Goal: Communication & Community: Participate in discussion

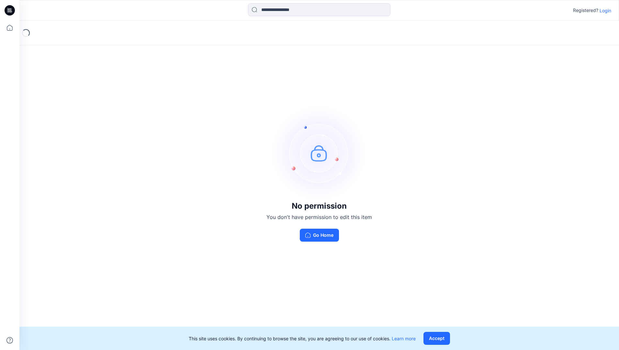
click at [607, 11] on p "Login" at bounding box center [606, 10] width 12 height 7
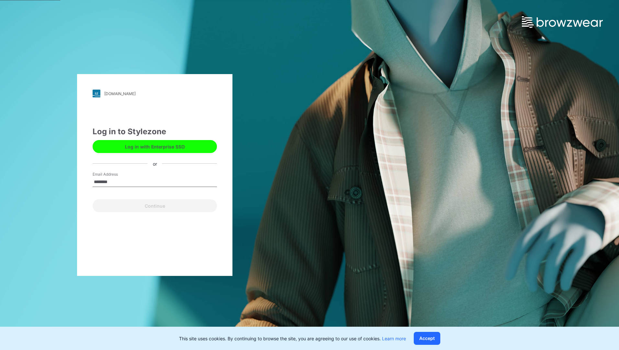
type input "**********"
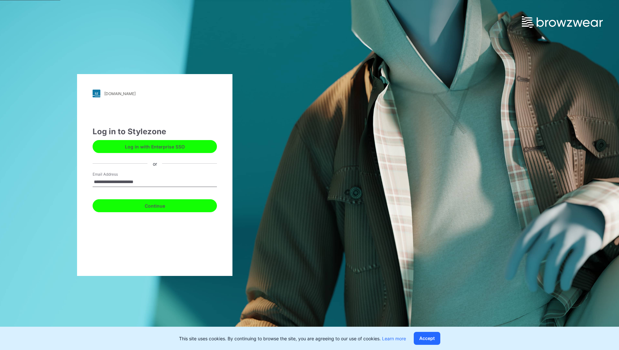
click at [161, 207] on button "Continue" at bounding box center [155, 206] width 124 height 13
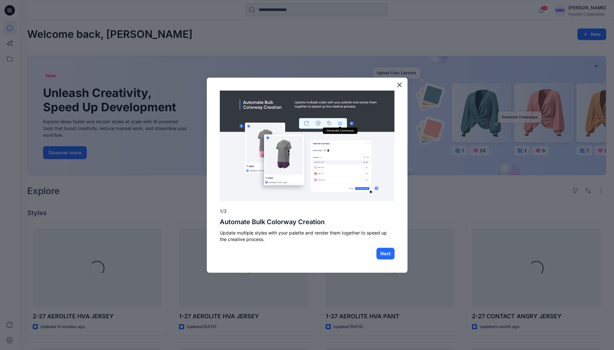
click at [400, 87] on button "×" at bounding box center [400, 85] width 6 height 10
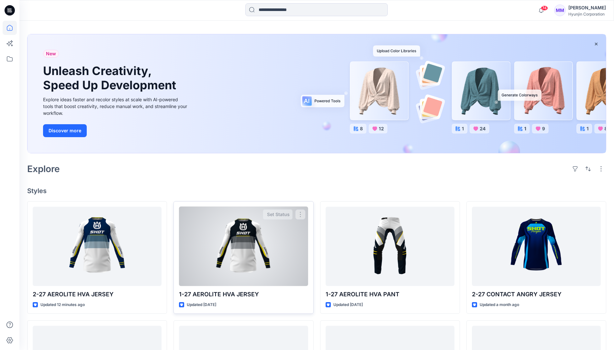
scroll to position [65, 0]
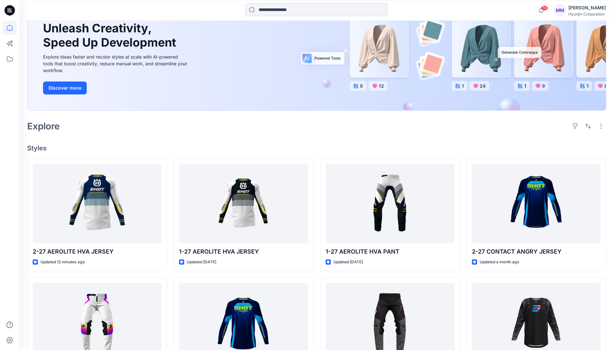
click at [312, 139] on div "Welcome back, [PERSON_NAME] New New Unleash Creativity, Speed Up Development Ex…" at bounding box center [316, 248] width 595 height 585
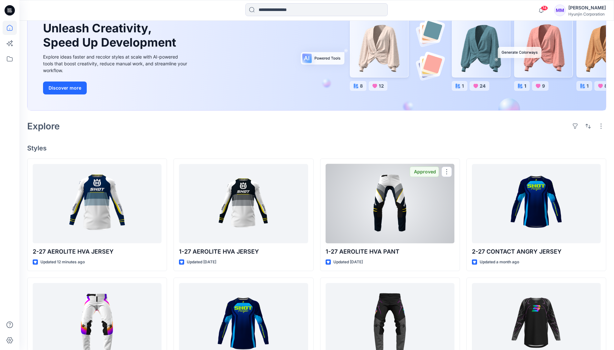
click at [414, 206] on div at bounding box center [390, 203] width 129 height 79
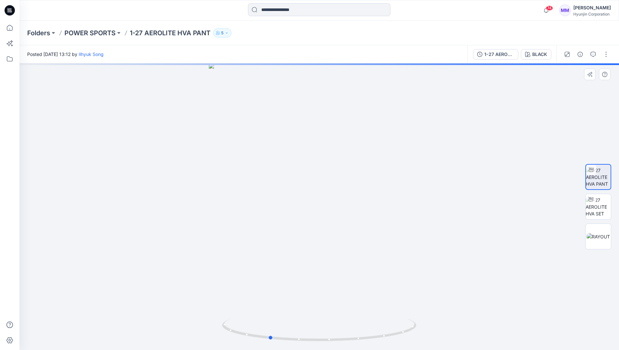
drag, startPoint x: 378, startPoint y: 206, endPoint x: 357, endPoint y: 155, distance: 54.7
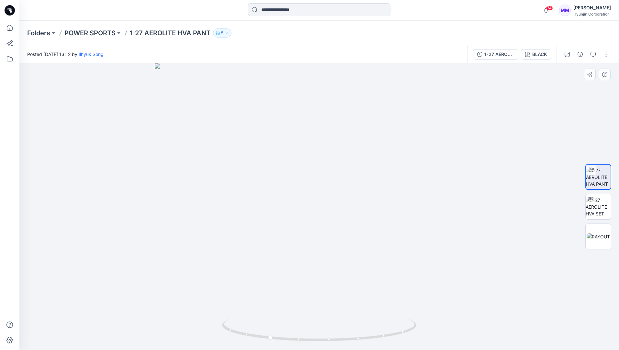
drag, startPoint x: 352, startPoint y: 113, endPoint x: 343, endPoint y: 178, distance: 65.8
drag, startPoint x: 329, startPoint y: 172, endPoint x: 385, endPoint y: 167, distance: 56.5
click at [603, 210] on img at bounding box center [598, 207] width 25 height 20
drag, startPoint x: 346, startPoint y: 168, endPoint x: 368, endPoint y: 173, distance: 22.1
click at [166, 32] on p "1-27 AEROLITE HVA PANT" at bounding box center [170, 33] width 81 height 9
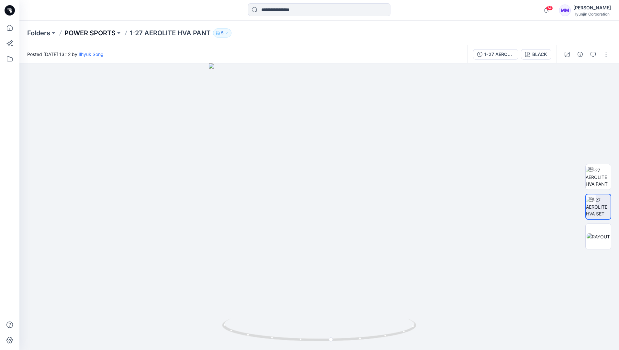
click at [104, 30] on p "POWER SPORTS" at bounding box center [89, 33] width 51 height 9
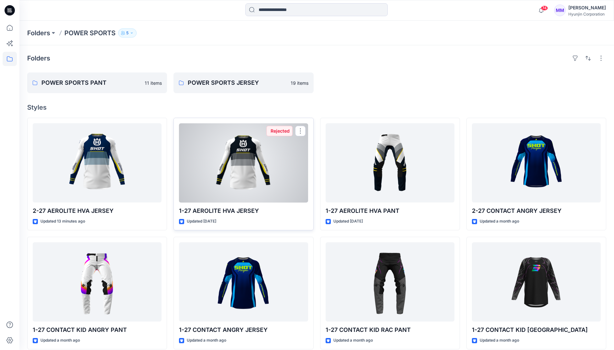
click at [264, 164] on div at bounding box center [243, 162] width 129 height 79
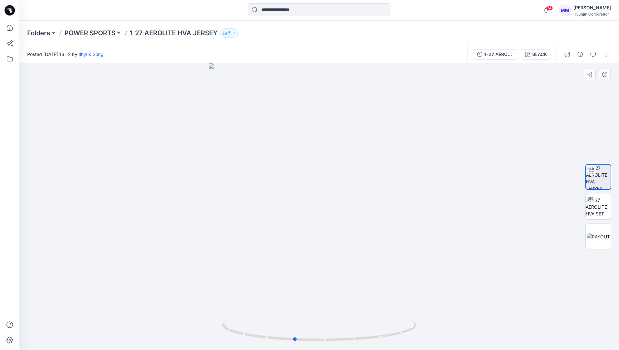
drag, startPoint x: 371, startPoint y: 175, endPoint x: 349, endPoint y: 176, distance: 22.4
click at [595, 53] on icon "button" at bounding box center [593, 54] width 5 height 5
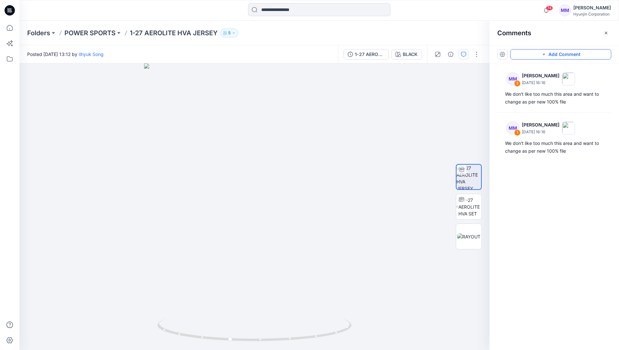
click at [536, 55] on button "Add Comment" at bounding box center [561, 54] width 101 height 10
click at [290, 186] on div "3" at bounding box center [254, 206] width 470 height 287
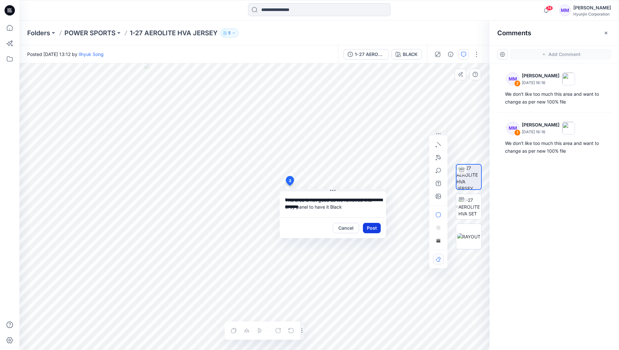
type textarea "**********"
click at [370, 227] on button "Post" at bounding box center [372, 228] width 18 height 10
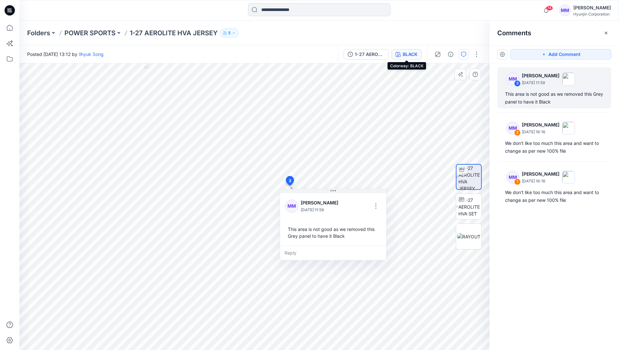
click at [414, 55] on div "BLACK" at bounding box center [410, 54] width 15 height 7
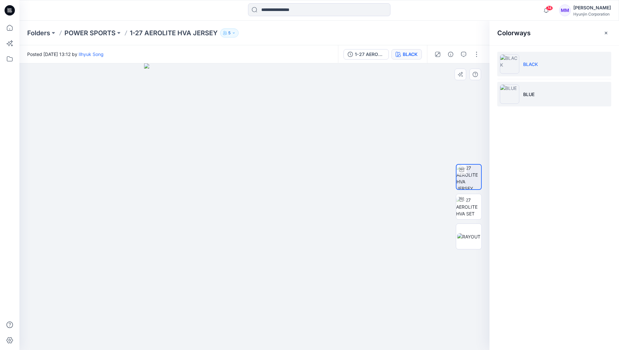
click at [531, 94] on p "BLUE" at bounding box center [528, 94] width 11 height 7
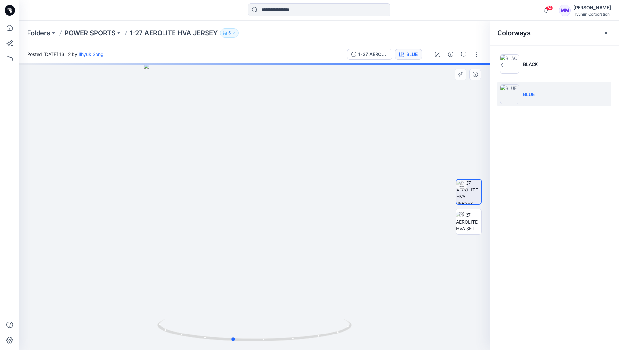
drag, startPoint x: 301, startPoint y: 196, endPoint x: 278, endPoint y: 202, distance: 23.7
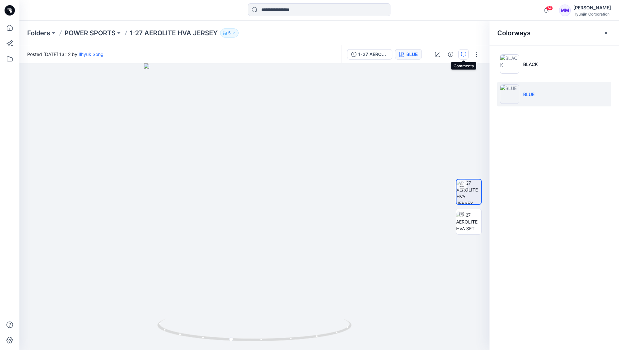
click at [468, 54] on button "button" at bounding box center [464, 54] width 10 height 10
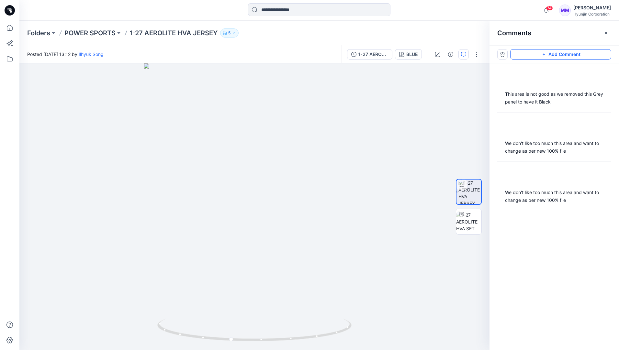
click at [552, 50] on button "Add Comment" at bounding box center [561, 54] width 101 height 10
click at [290, 185] on div "4" at bounding box center [254, 206] width 470 height 287
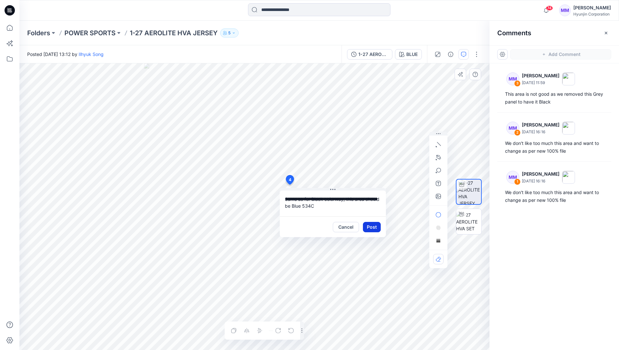
type textarea "**********"
click at [372, 225] on button "Post" at bounding box center [372, 227] width 18 height 10
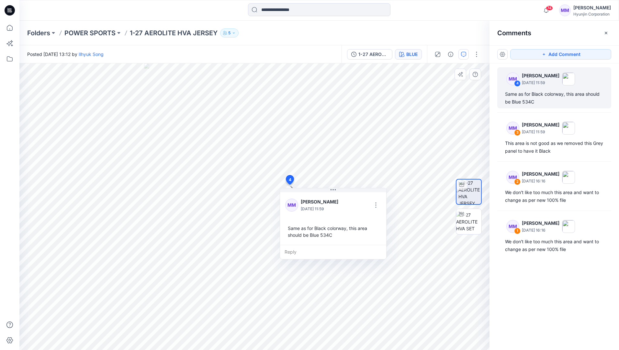
click at [412, 54] on div "BLUE" at bounding box center [412, 54] width 11 height 7
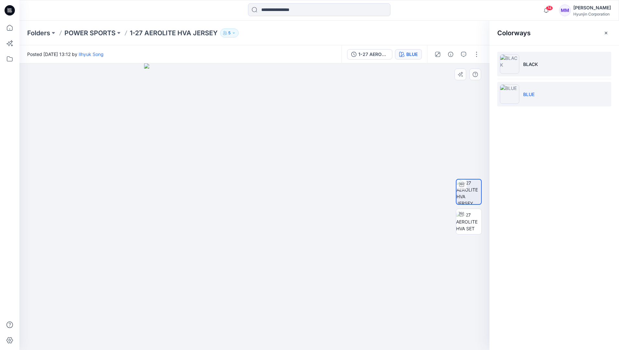
click at [534, 66] on p "BLACK" at bounding box center [530, 64] width 15 height 7
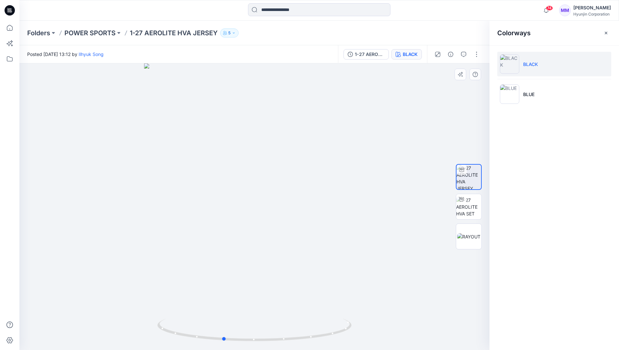
drag, startPoint x: 296, startPoint y: 193, endPoint x: 264, endPoint y: 195, distance: 31.5
click at [264, 195] on div at bounding box center [254, 206] width 470 height 287
click at [466, 57] on button "button" at bounding box center [464, 54] width 10 height 10
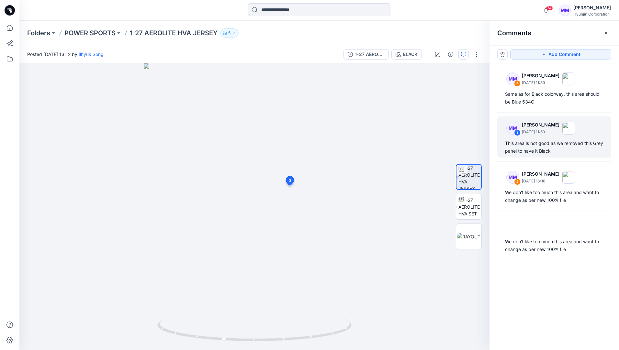
click at [543, 143] on div "This area is not good as we removed this Grey panel to have it Black" at bounding box center [554, 148] width 98 height 16
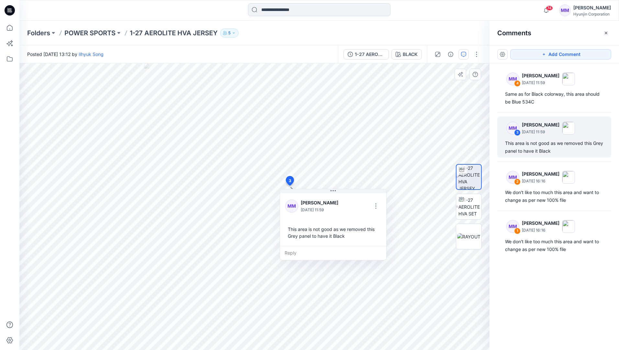
click at [345, 236] on div "This area is not good as we removed this Grey panel to have it Black" at bounding box center [333, 233] width 96 height 19
click at [374, 205] on button "button" at bounding box center [376, 206] width 10 height 10
click at [373, 221] on p "Edit comment" at bounding box center [377, 221] width 29 height 7
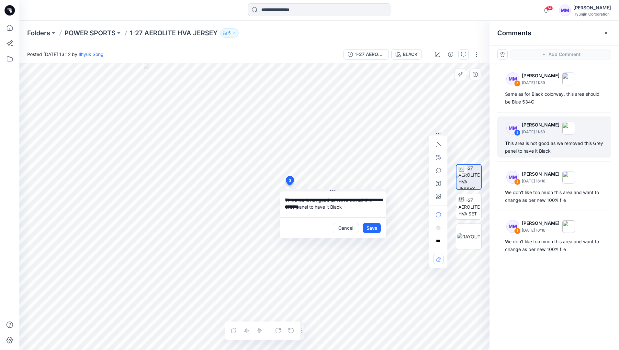
drag, startPoint x: 308, startPoint y: 207, endPoint x: 369, endPoint y: 201, distance: 61.1
click at [369, 201] on textarea "**********" at bounding box center [333, 205] width 106 height 26
type textarea "**********"
click at [368, 229] on button "Save" at bounding box center [372, 228] width 18 height 10
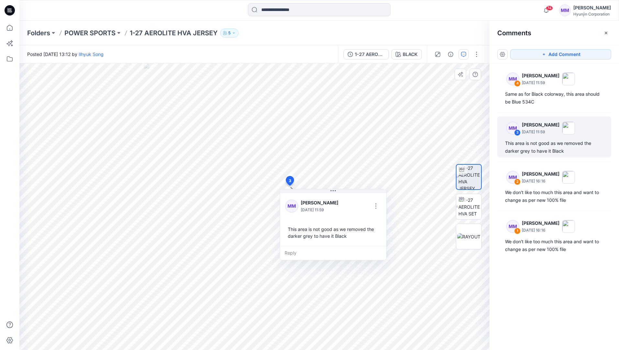
click at [445, 31] on div "Folders POWER SPORTS 1-27 AEROLITE HVA JERSEY 5" at bounding box center [294, 33] width 534 height 9
click at [158, 29] on p "1-27 AEROLITE HVA JERSEY" at bounding box center [174, 33] width 88 height 9
click at [83, 32] on p "POWER SPORTS" at bounding box center [89, 33] width 51 height 9
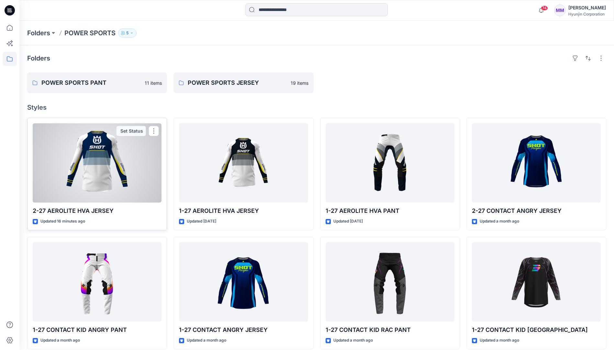
click at [91, 187] on div at bounding box center [97, 162] width 129 height 79
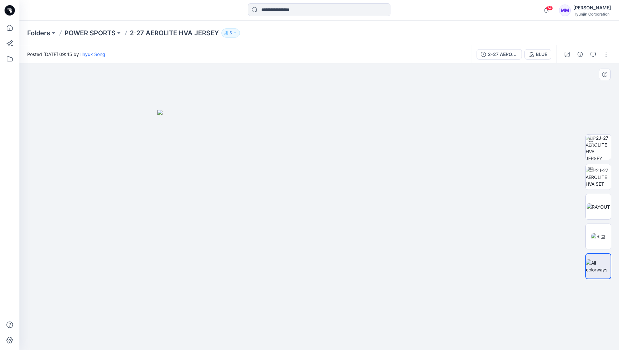
drag, startPoint x: 287, startPoint y: 206, endPoint x: 252, endPoint y: 207, distance: 35.3
drag, startPoint x: 350, startPoint y: 192, endPoint x: 312, endPoint y: 201, distance: 38.4
drag, startPoint x: 322, startPoint y: 202, endPoint x: 327, endPoint y: 201, distance: 4.8
click at [331, 199] on img at bounding box center [319, 230] width 324 height 241
drag, startPoint x: 401, startPoint y: 184, endPoint x: 526, endPoint y: 179, distance: 125.5
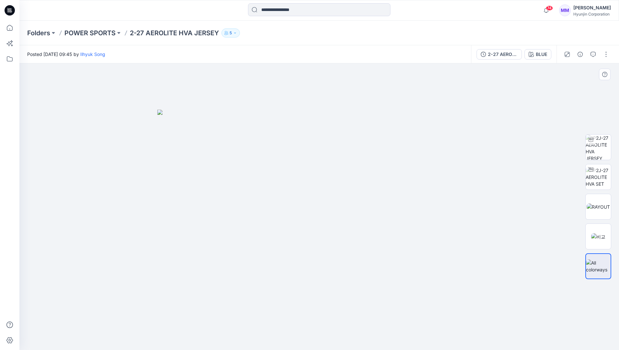
click at [345, 203] on img at bounding box center [319, 230] width 324 height 241
click at [601, 175] on img at bounding box center [598, 177] width 25 height 20
drag, startPoint x: 329, startPoint y: 178, endPoint x: 308, endPoint y: 177, distance: 20.4
click at [308, 177] on div at bounding box center [319, 206] width 600 height 287
click at [540, 48] on div "2-27 AEROLITE HVA JERSEY BLUE" at bounding box center [514, 54] width 86 height 18
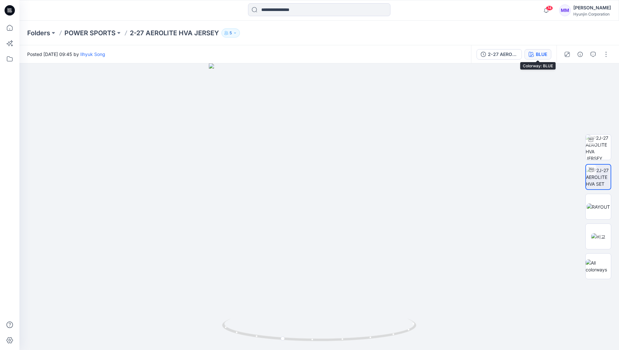
click at [541, 53] on div "BLUE" at bounding box center [541, 54] width 11 height 7
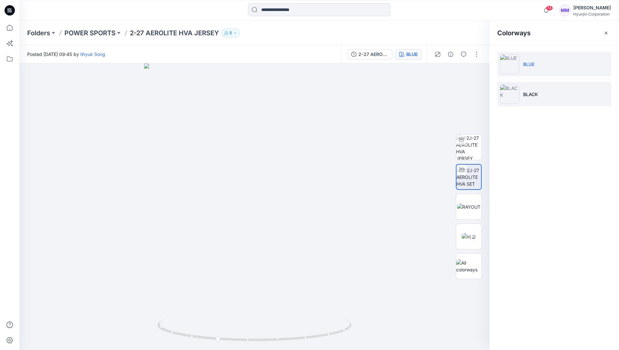
click at [532, 96] on p "BLACK" at bounding box center [530, 94] width 15 height 7
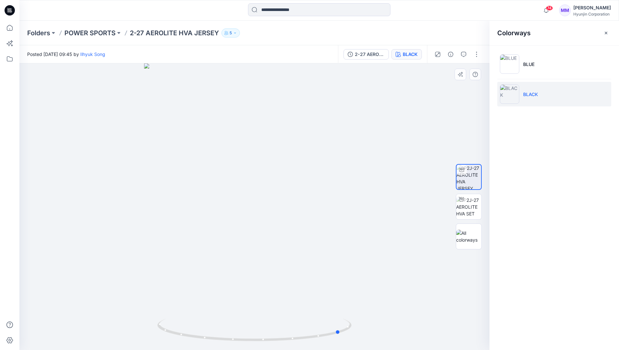
drag, startPoint x: 328, startPoint y: 194, endPoint x: 224, endPoint y: 201, distance: 104.5
click at [224, 201] on div at bounding box center [254, 206] width 470 height 287
click at [93, 36] on p "POWER SPORTS" at bounding box center [89, 33] width 51 height 9
